Goal: Transaction & Acquisition: Purchase product/service

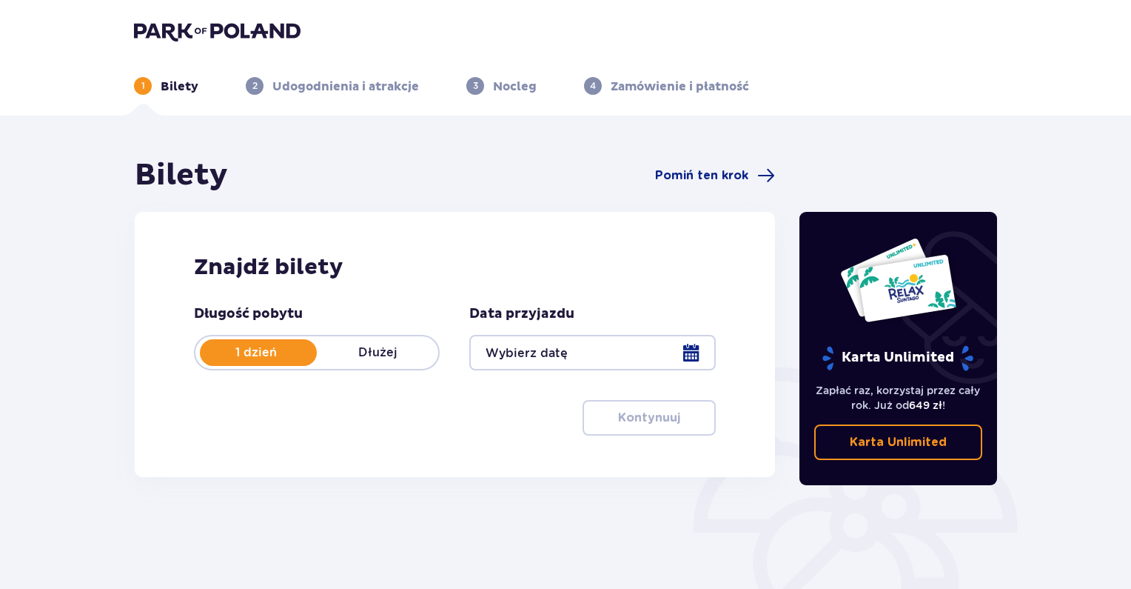
click at [514, 350] on div at bounding box center [592, 353] width 246 height 36
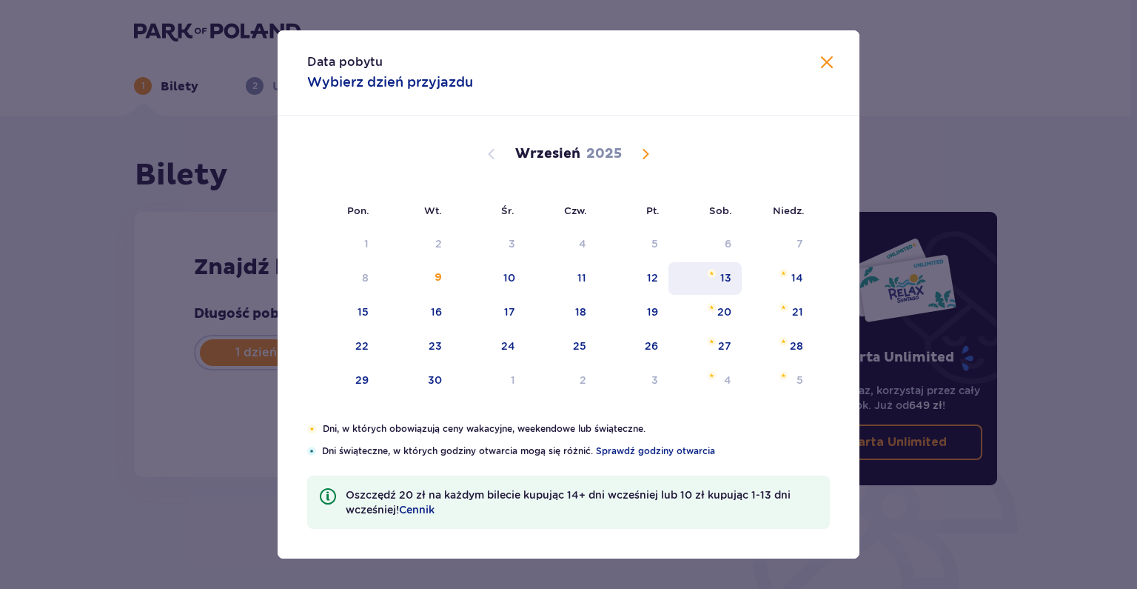
click at [715, 276] on img "sobota, 13 września 2025" at bounding box center [712, 273] width 10 height 9
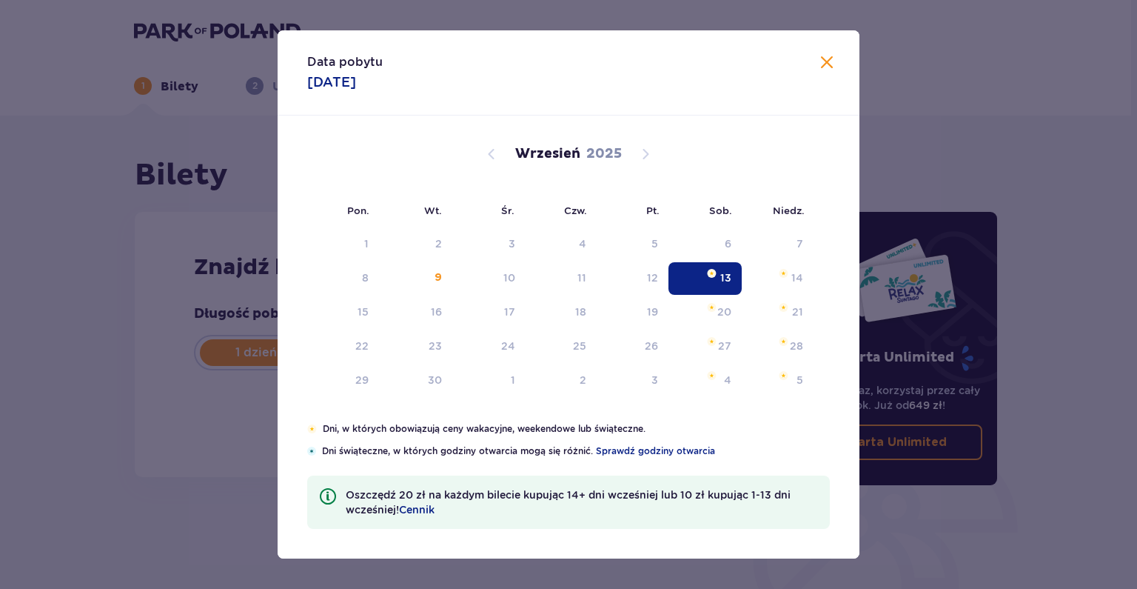
type input "[DATE]"
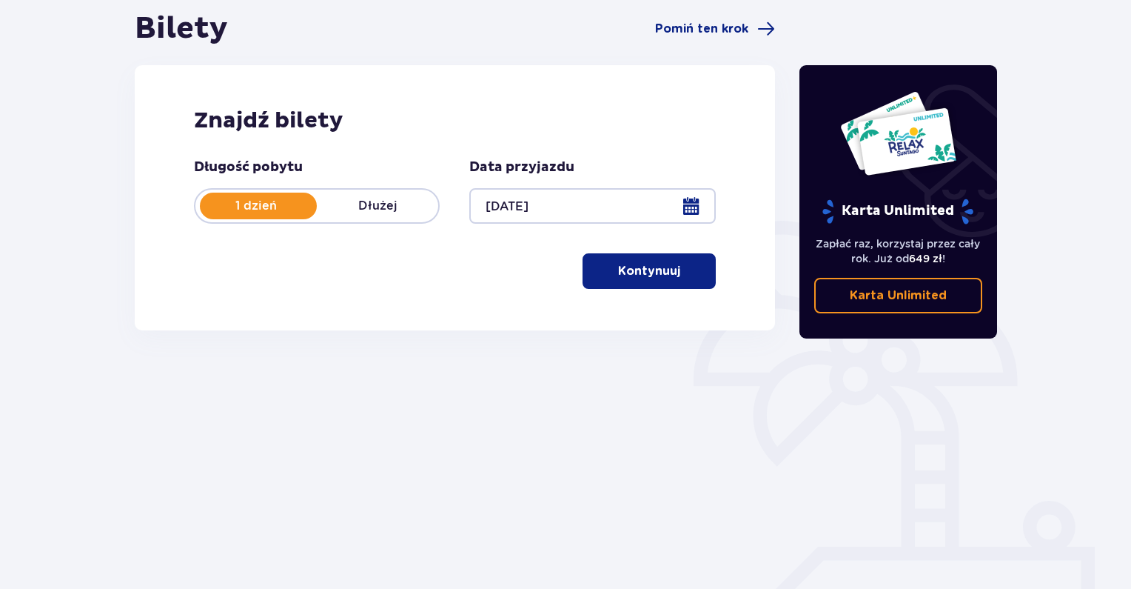
scroll to position [148, 0]
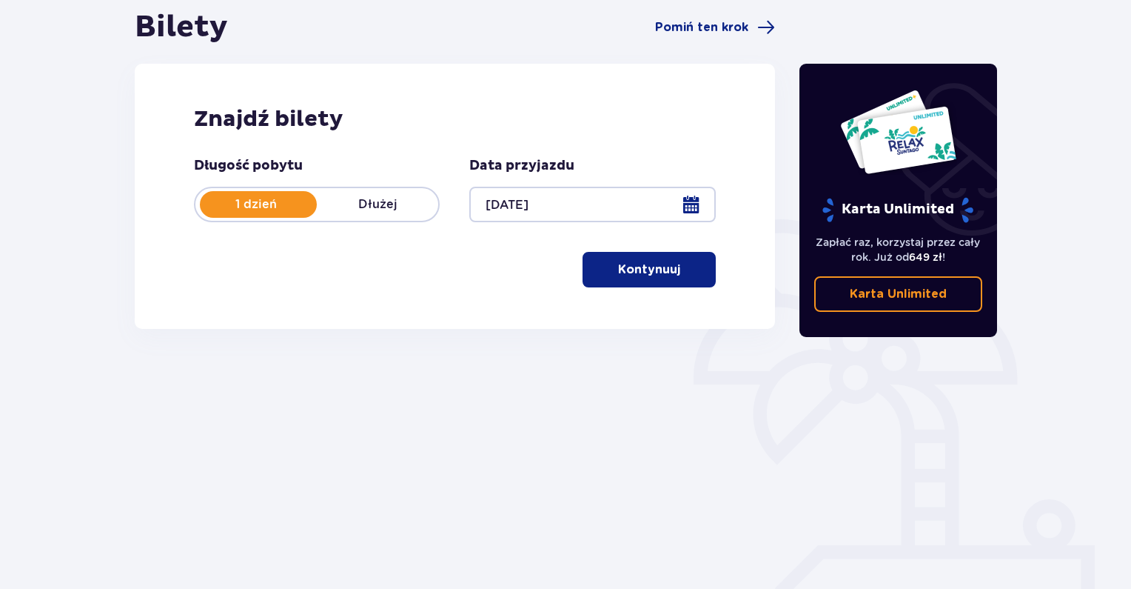
click at [655, 267] on p "Kontynuuj" at bounding box center [649, 269] width 62 height 16
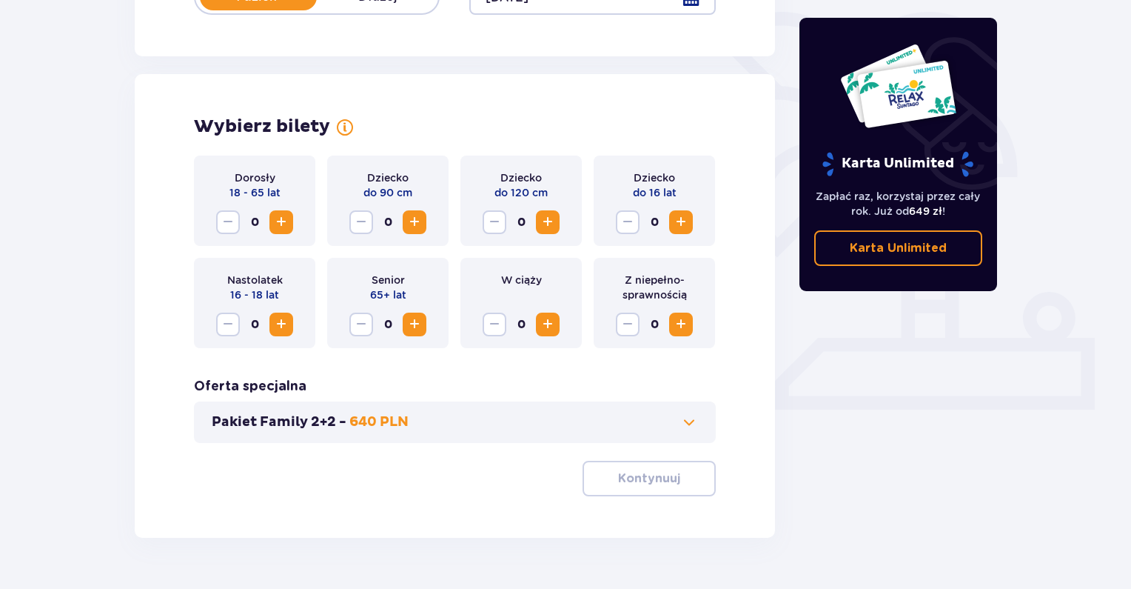
scroll to position [392, 0]
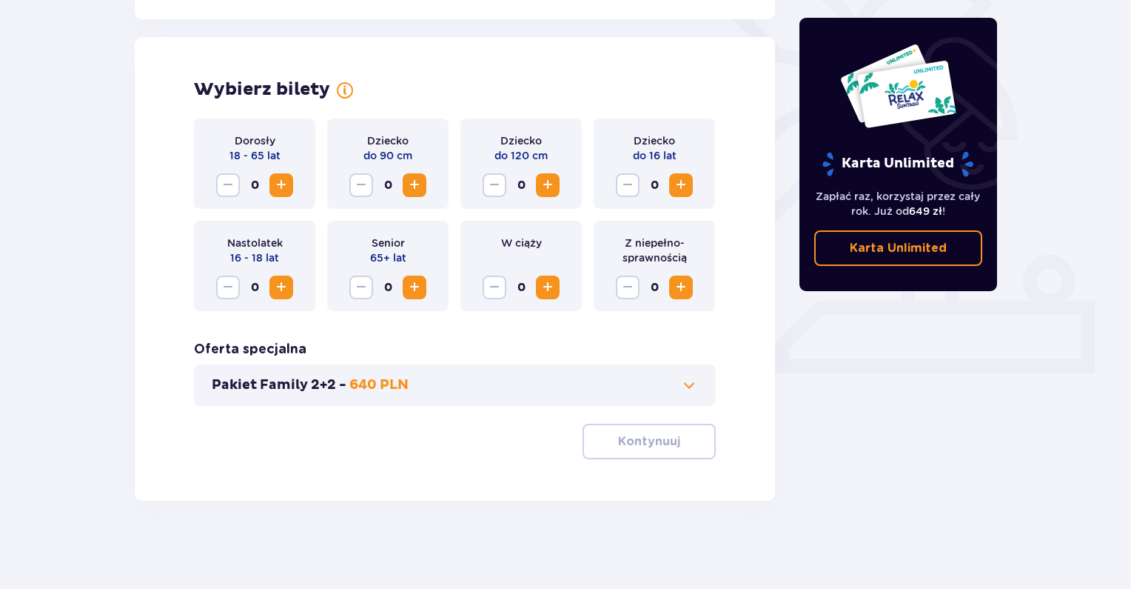
click at [277, 189] on span "Increase" at bounding box center [281, 185] width 18 height 18
click at [273, 192] on span "Increase" at bounding box center [281, 185] width 18 height 18
click at [680, 183] on span "Increase" at bounding box center [681, 185] width 18 height 18
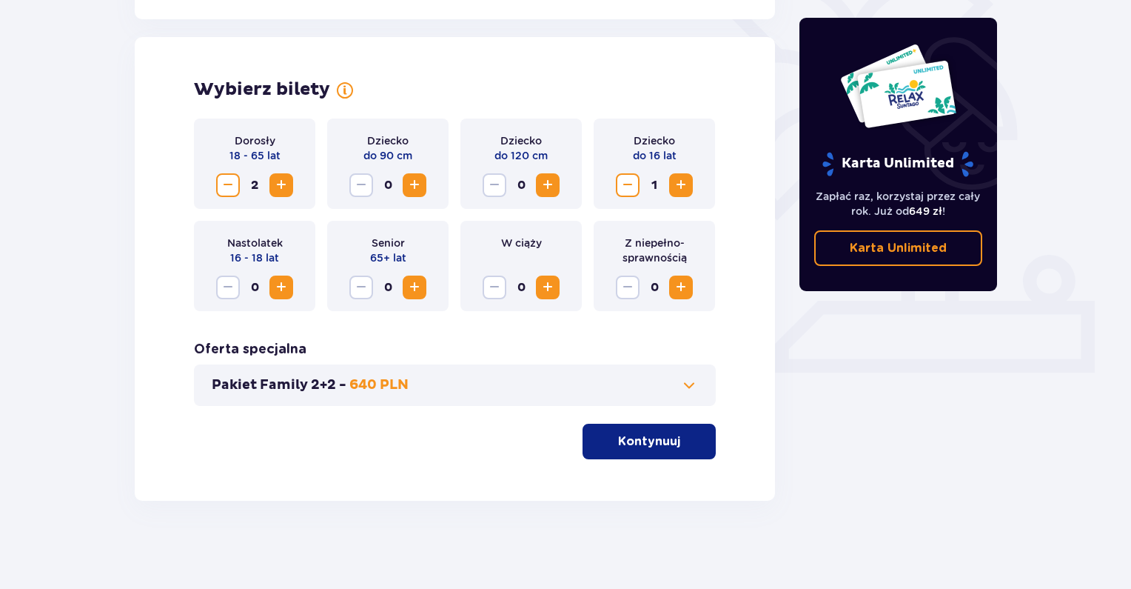
click at [680, 183] on span "Increase" at bounding box center [681, 185] width 18 height 18
click at [681, 382] on span at bounding box center [689, 385] width 18 height 18
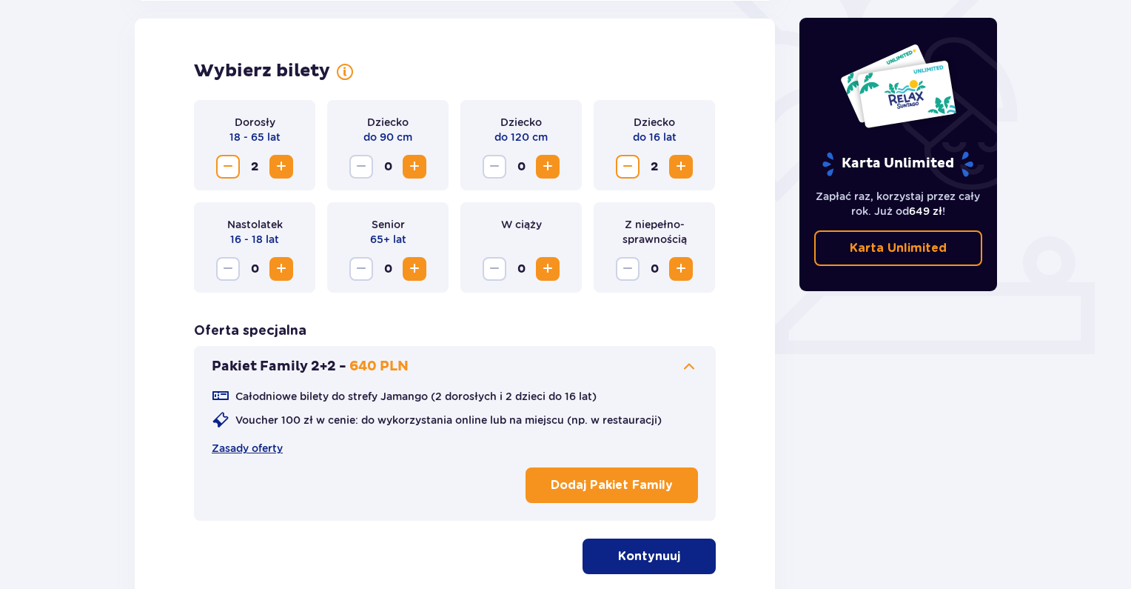
scroll to position [412, 0]
click at [683, 378] on div "Całodniowe bilety do strefy Jamango (2 dorosłych i 2 dzieci do 16 lat) Voucher …" at bounding box center [455, 441] width 486 height 133
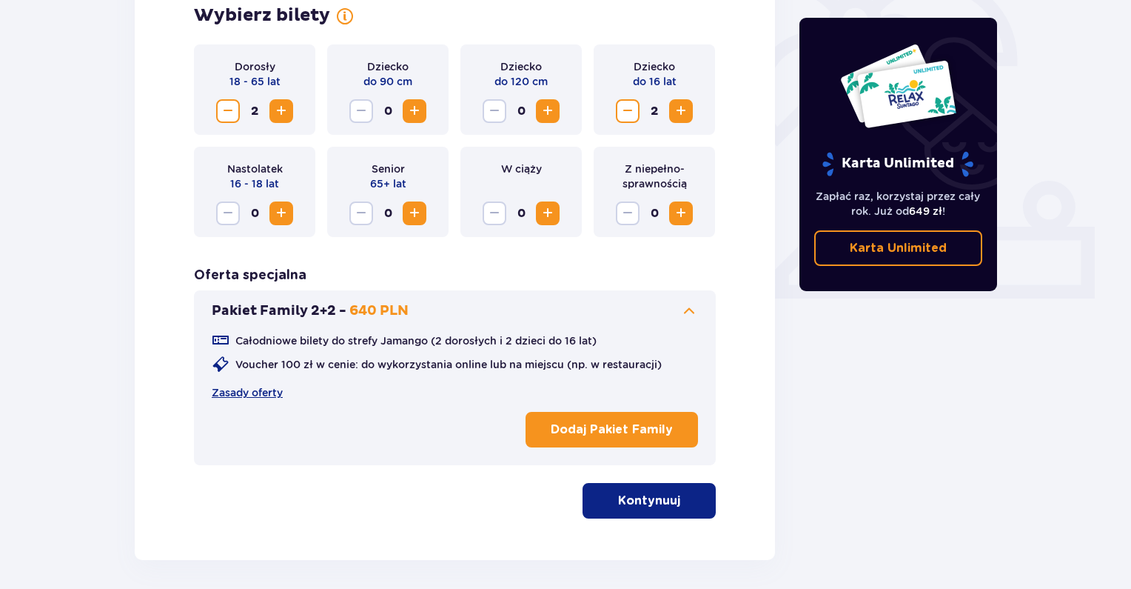
scroll to position [526, 0]
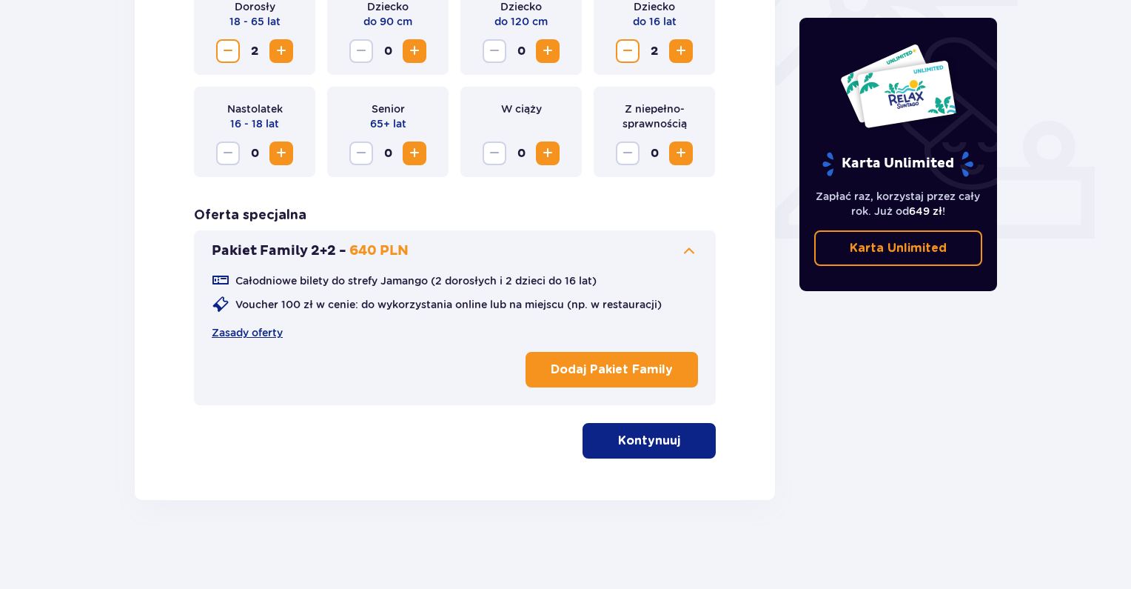
click at [657, 429] on button "Kontynuuj" at bounding box center [649, 441] width 133 height 36
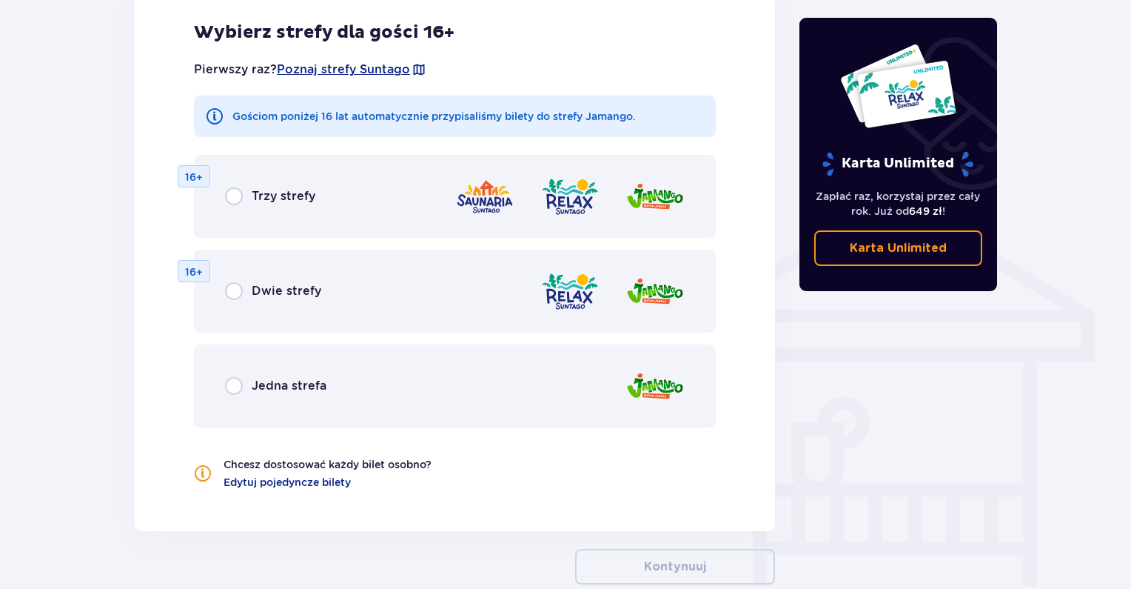
scroll to position [1095, 0]
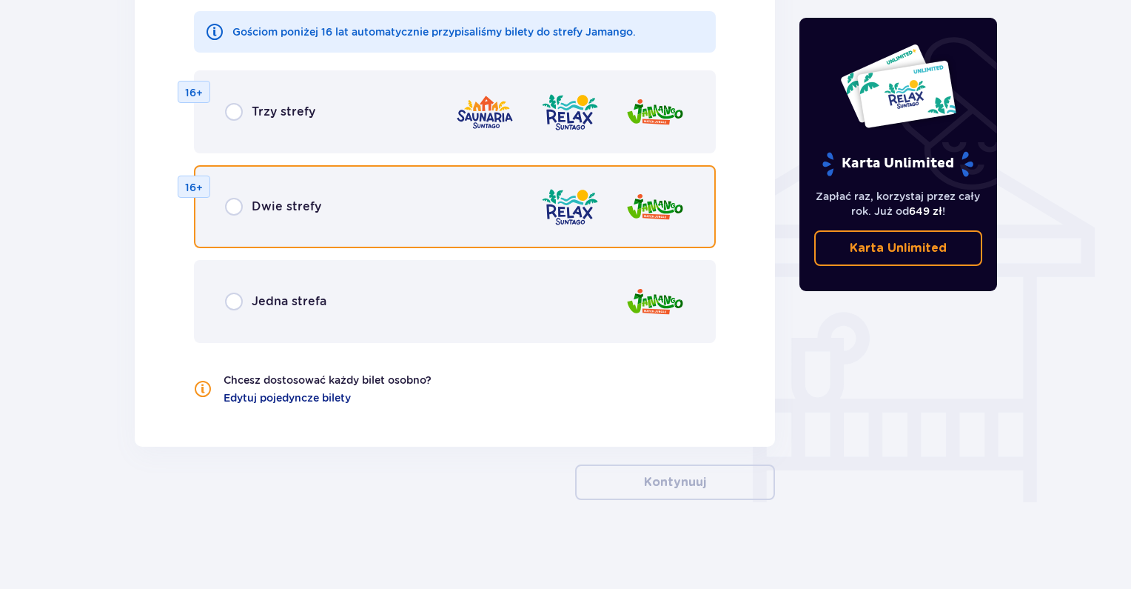
click at [234, 207] on input "radio" at bounding box center [234, 207] width 18 height 18
radio input "true"
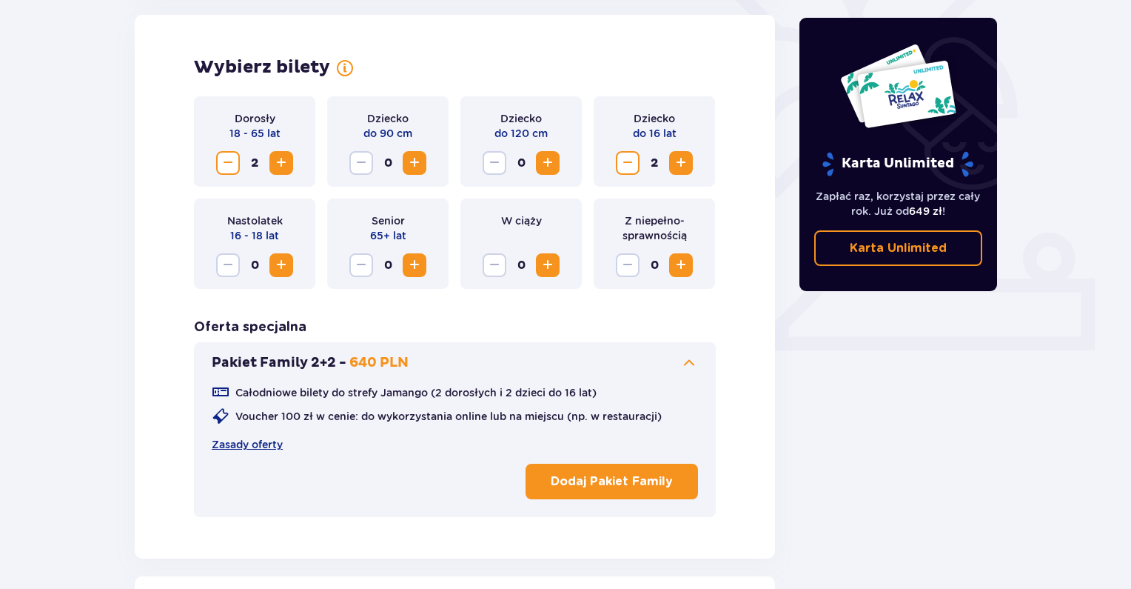
scroll to position [391, 0]
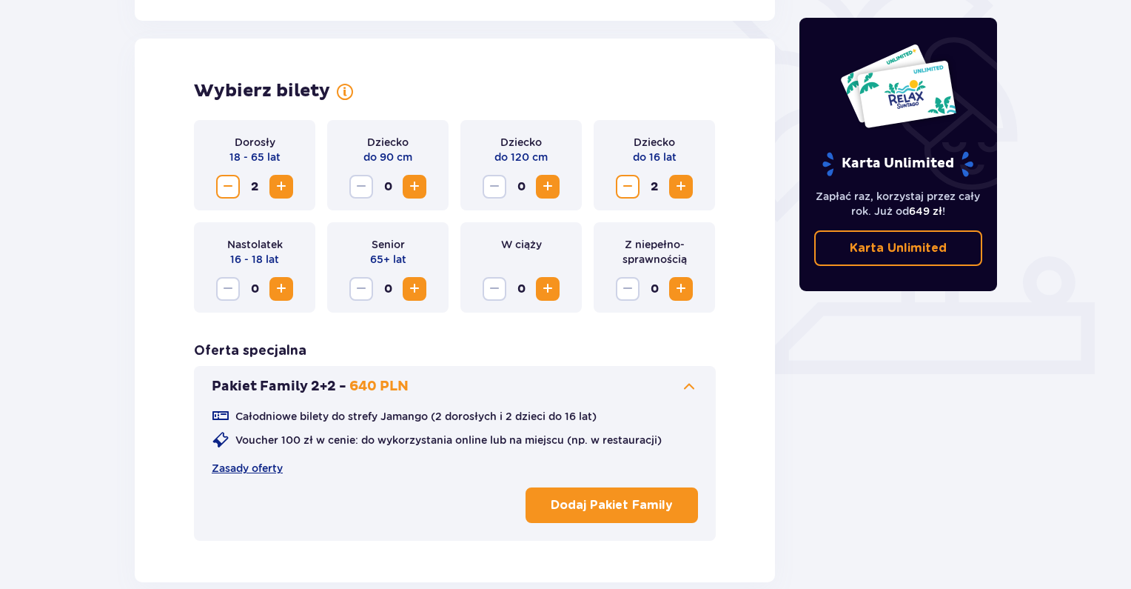
click at [623, 506] on p "Dodaj Pakiet Family" at bounding box center [612, 505] width 122 height 16
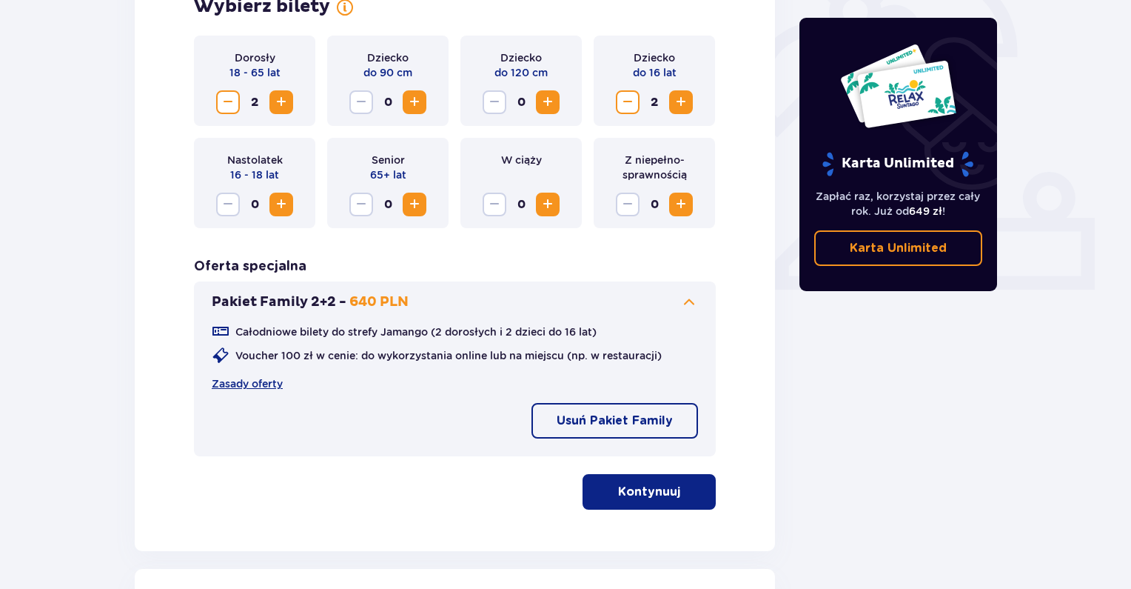
scroll to position [539, 0]
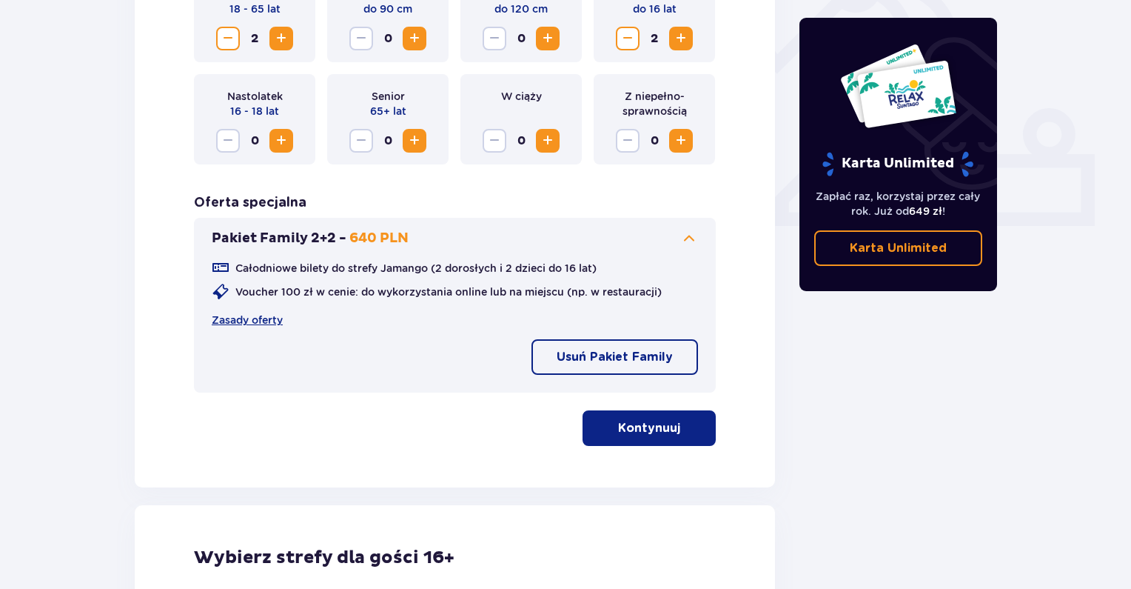
click at [627, 435] on button "Kontynuuj" at bounding box center [649, 428] width 133 height 36
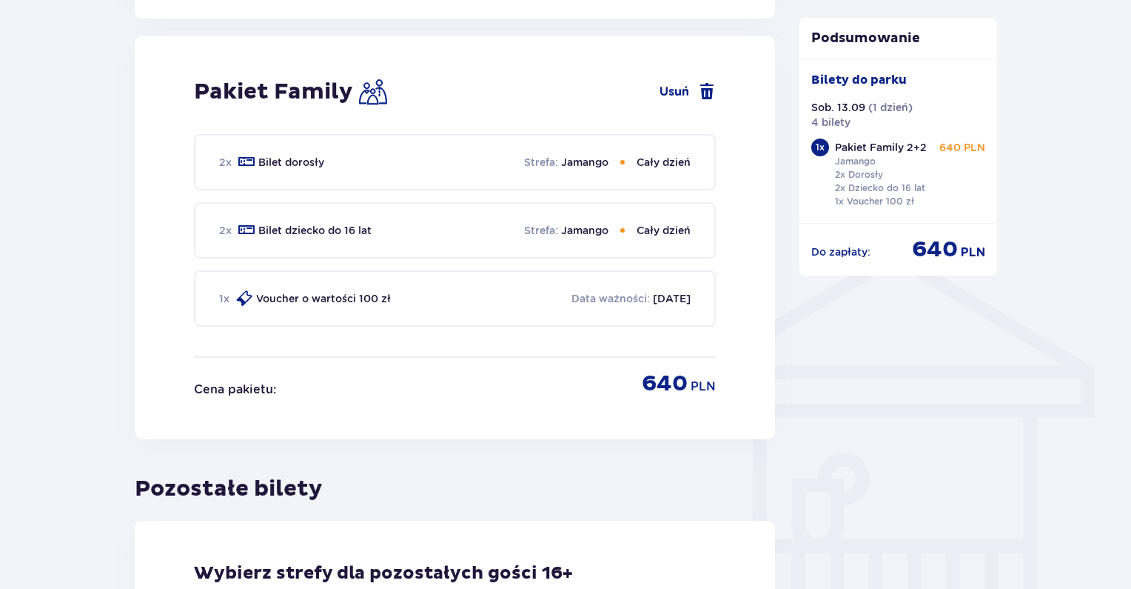
scroll to position [977, 0]
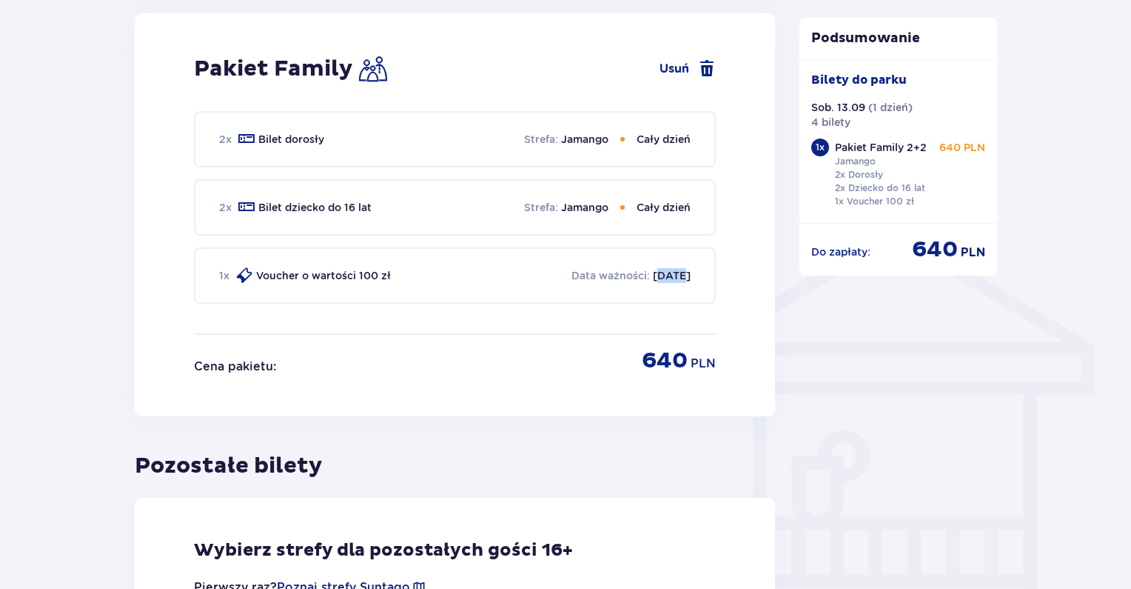
drag, startPoint x: 662, startPoint y: 267, endPoint x: 629, endPoint y: 272, distance: 33.0
click at [653, 272] on p "[DATE]" at bounding box center [672, 275] width 38 height 15
click at [524, 330] on div "2 x Bilet dorosły Strefa : Jamango Cały dzień 2 x Bilet dziecko do 16 lat Stref…" at bounding box center [455, 222] width 522 height 222
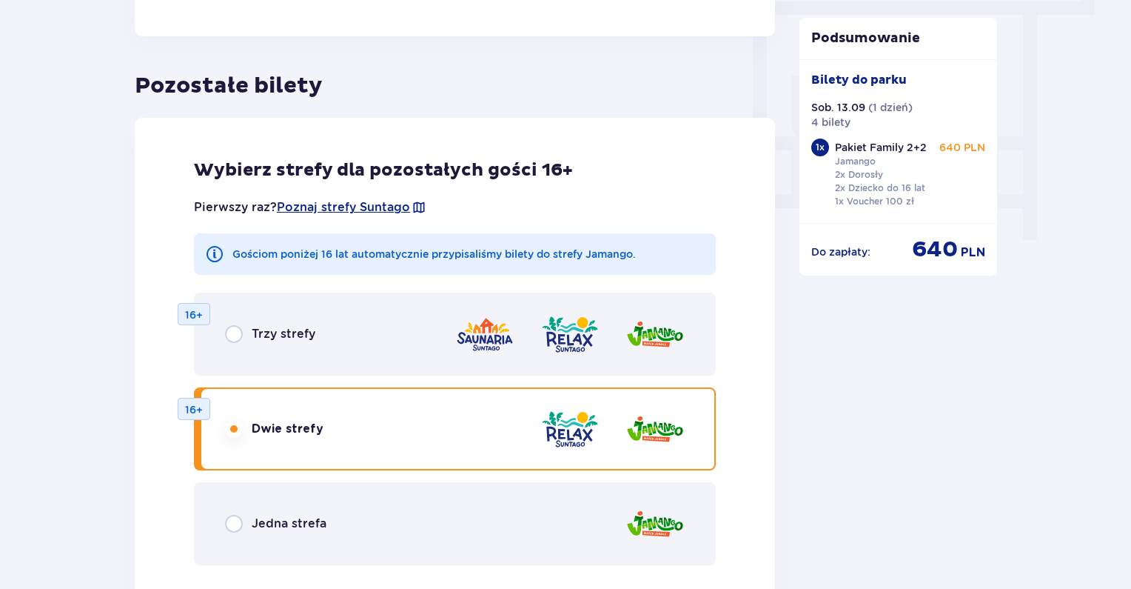
scroll to position [1422, 0]
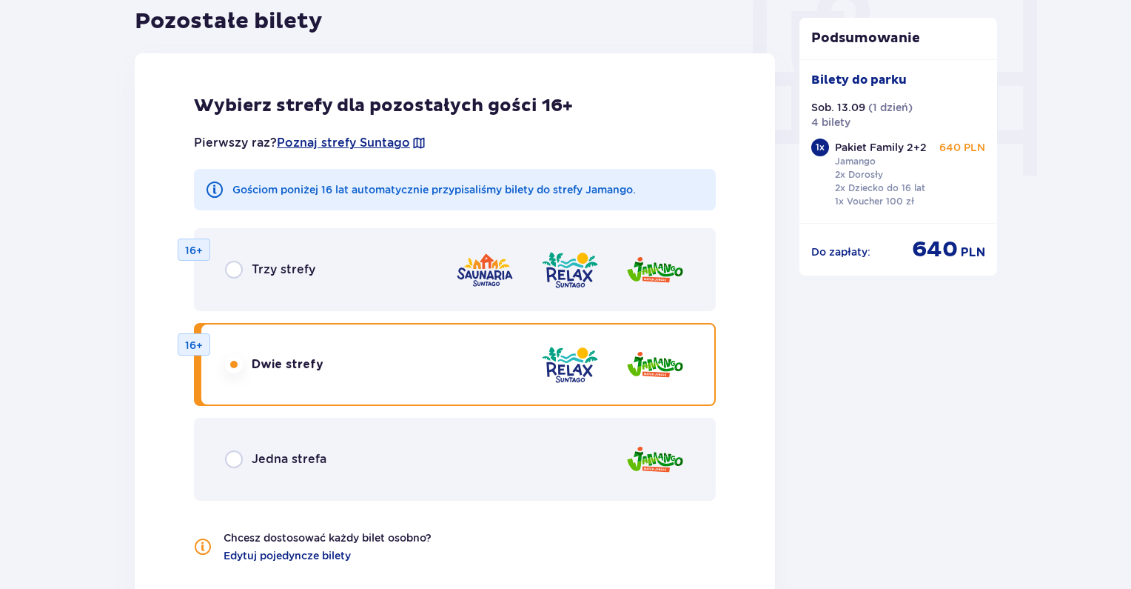
click at [298, 455] on p "Jedna strefa" at bounding box center [289, 459] width 75 height 16
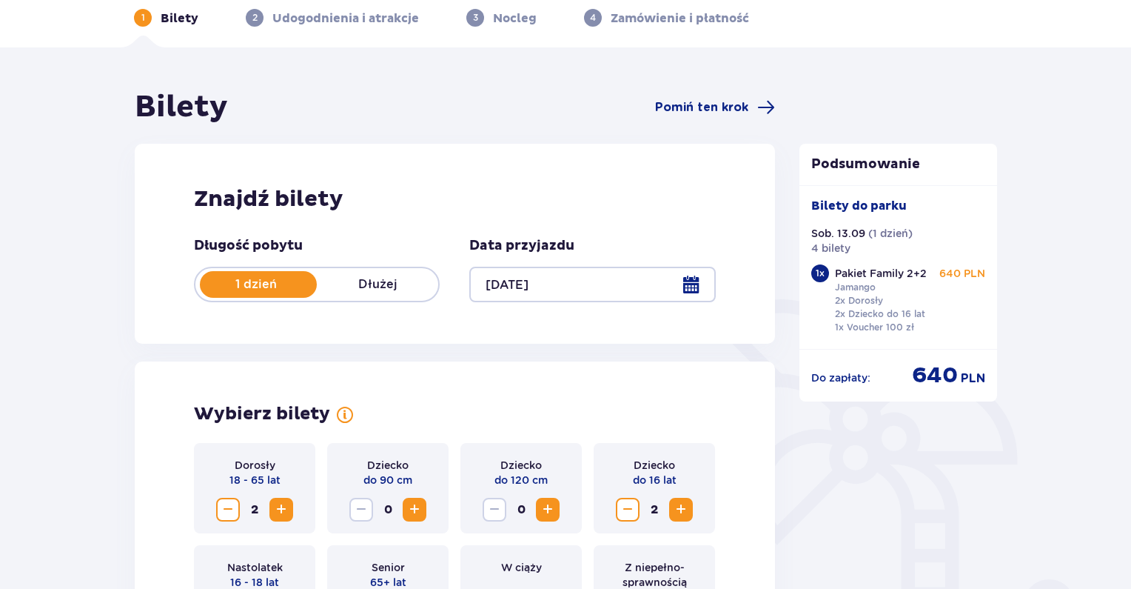
scroll to position [0, 0]
